Goal: Find specific page/section: Find specific page/section

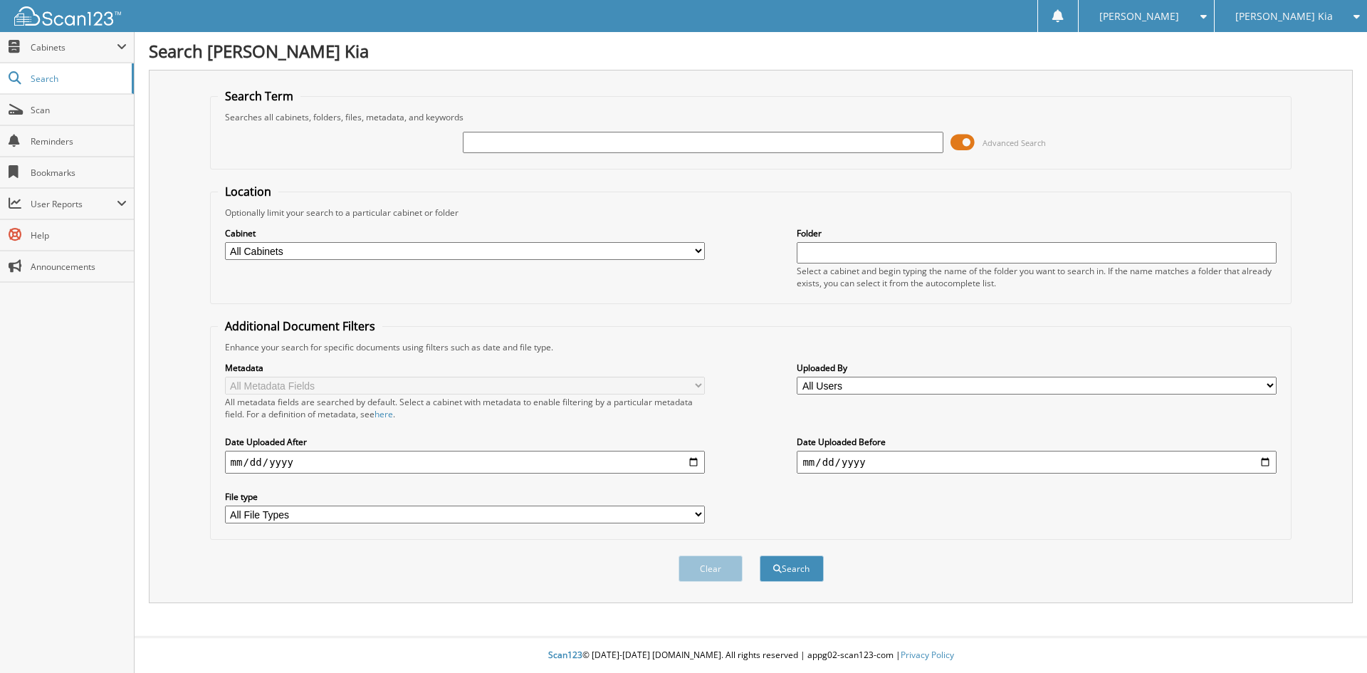
click at [524, 147] on input "text" at bounding box center [703, 142] width 480 height 21
type input "134731"
click at [760, 556] on button "Search" at bounding box center [792, 569] width 64 height 26
